Goal: Information Seeking & Learning: Check status

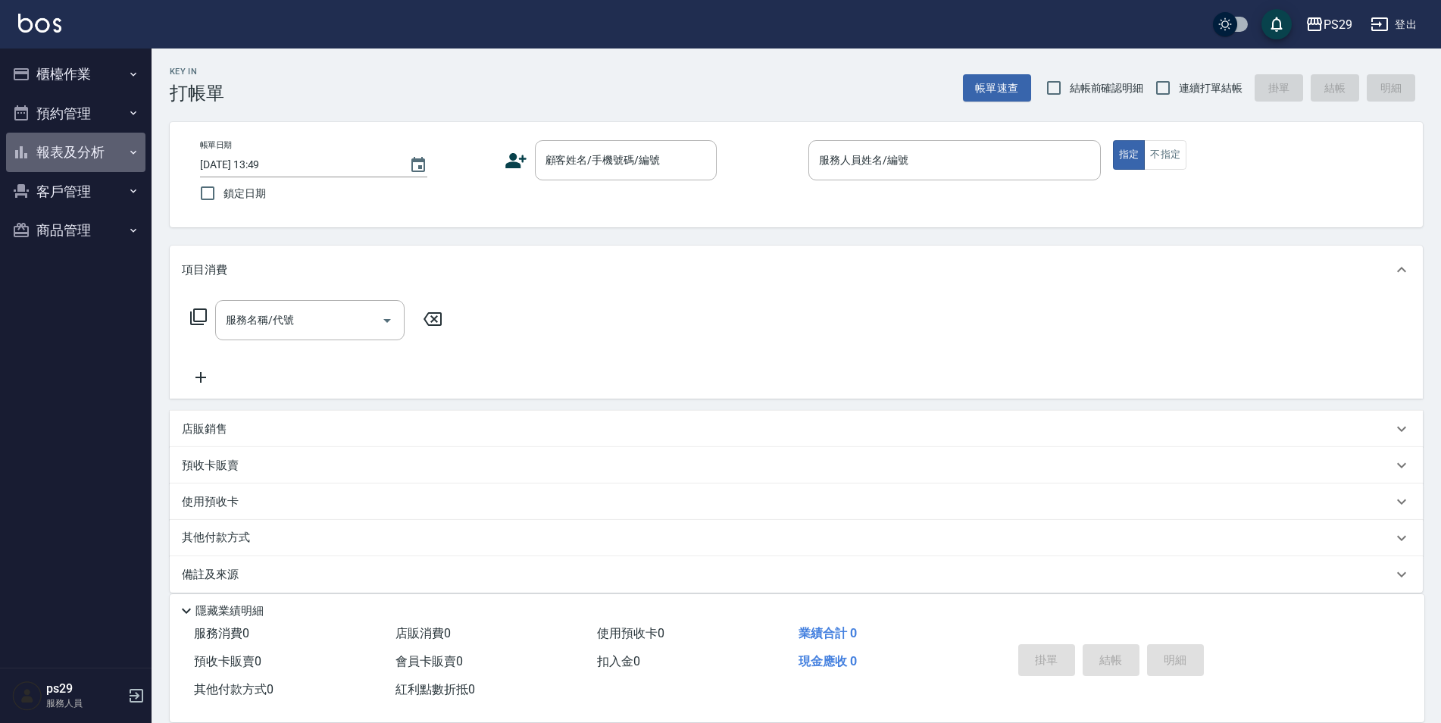
click at [70, 157] on button "報表及分析" at bounding box center [75, 152] width 139 height 39
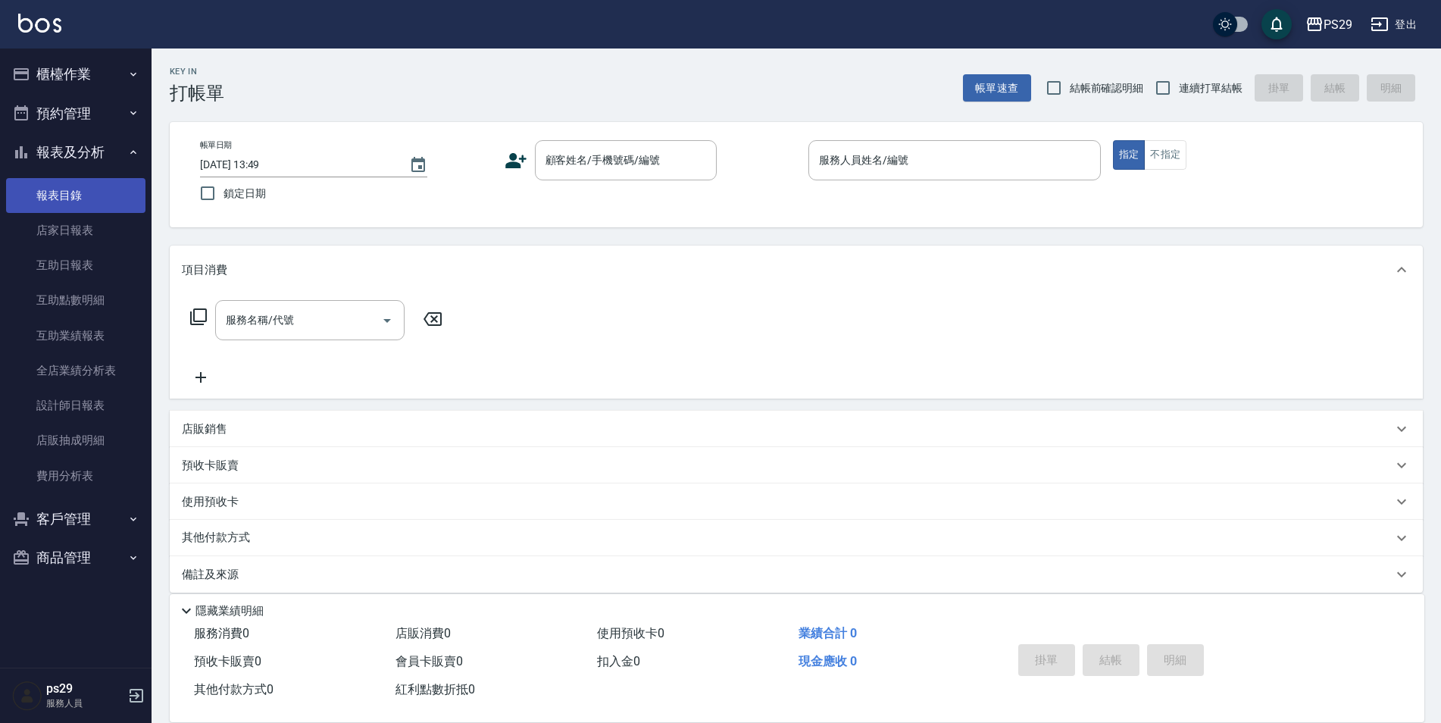
click at [84, 208] on link "報表目錄" at bounding box center [75, 195] width 139 height 35
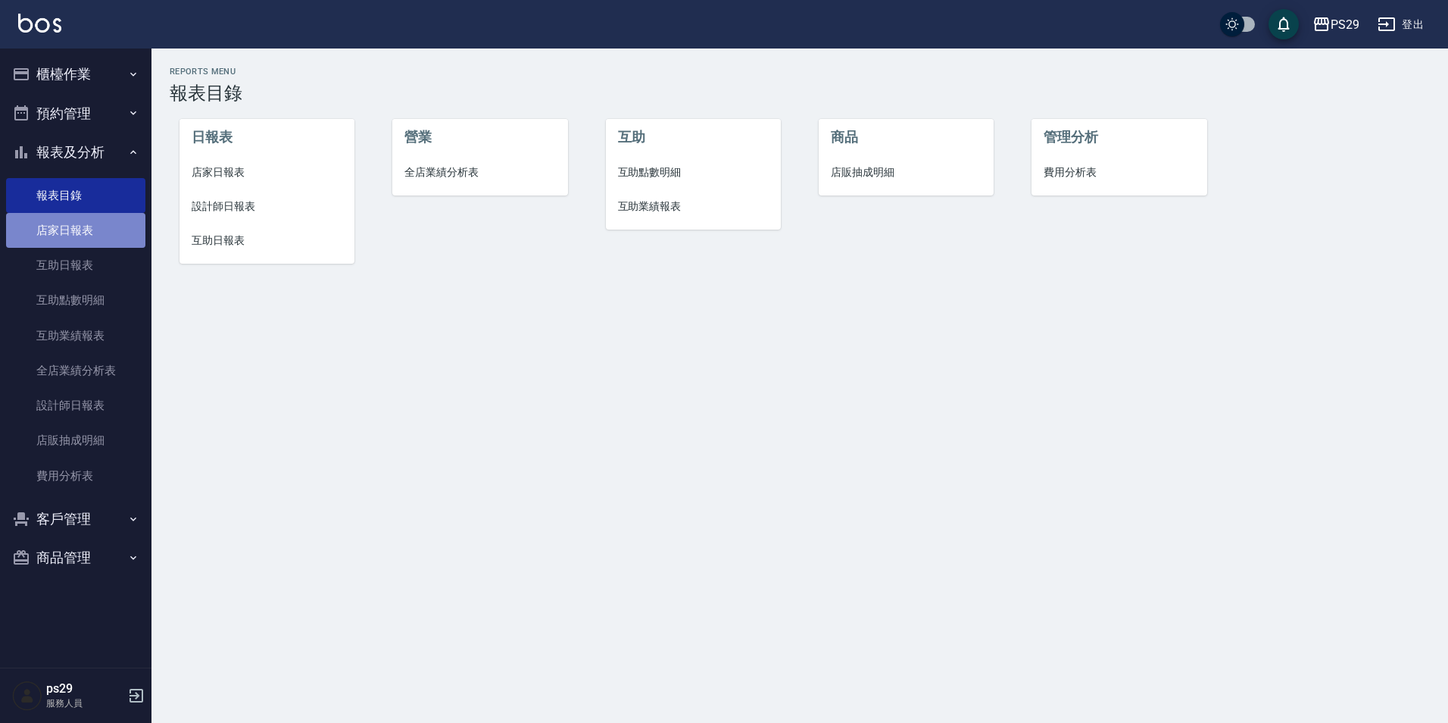
click at [88, 239] on link "店家日報表" at bounding box center [75, 230] width 139 height 35
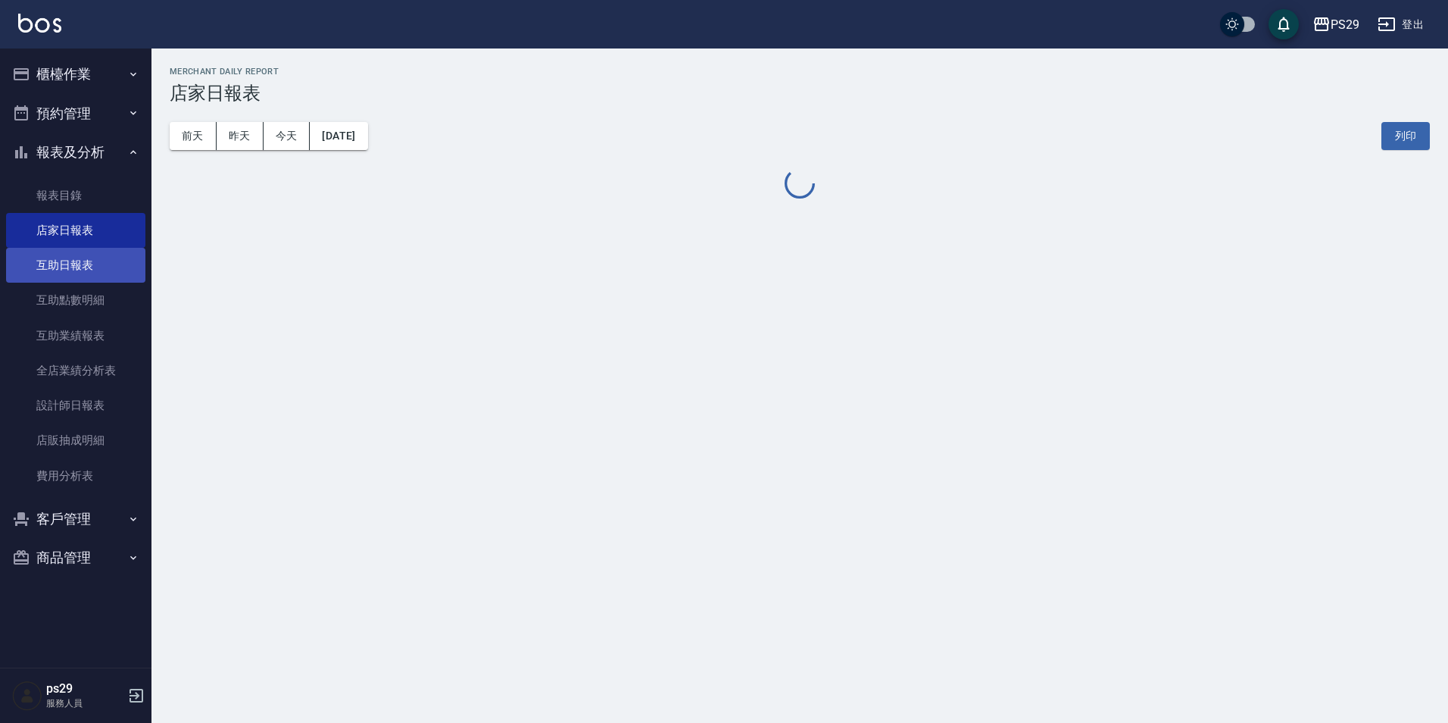
click at [100, 263] on link "互助日報表" at bounding box center [75, 265] width 139 height 35
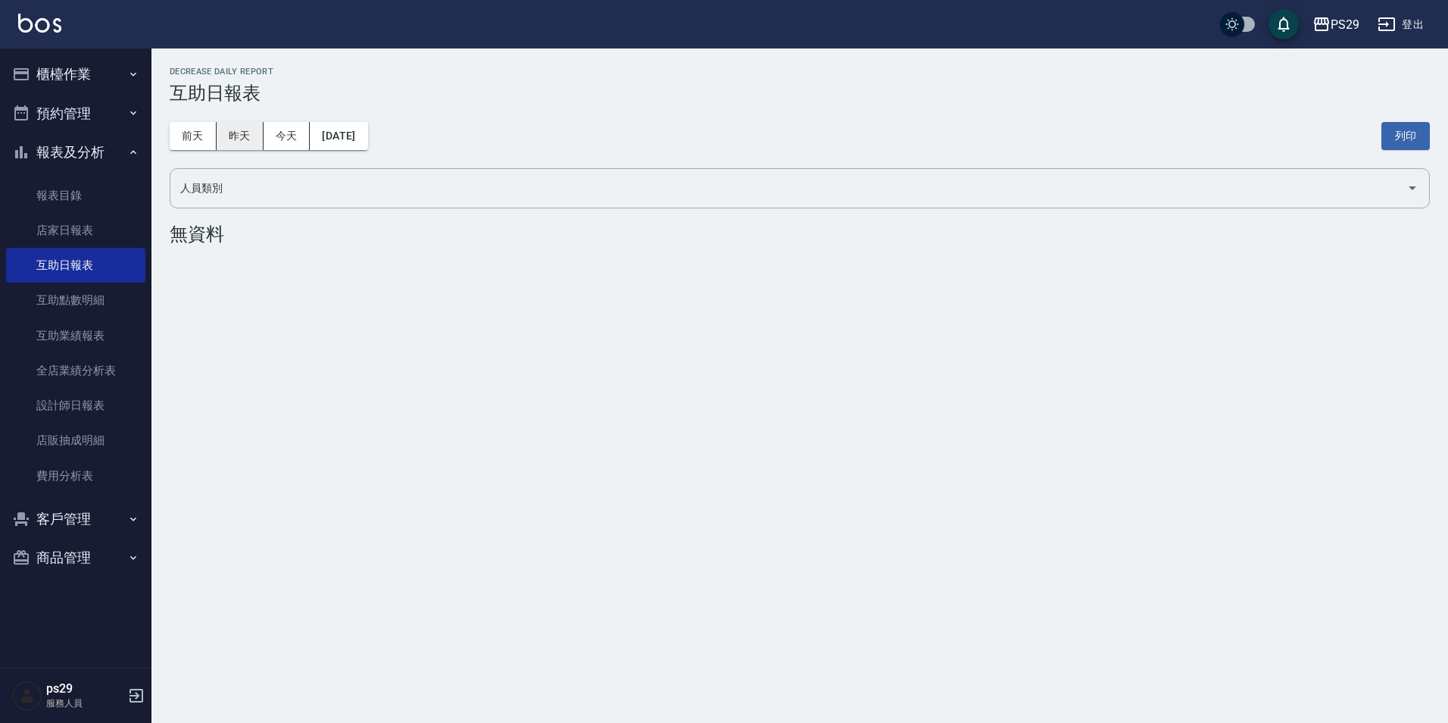
click at [233, 133] on button "昨天" at bounding box center [240, 136] width 47 height 28
